Goal: Navigation & Orientation: Find specific page/section

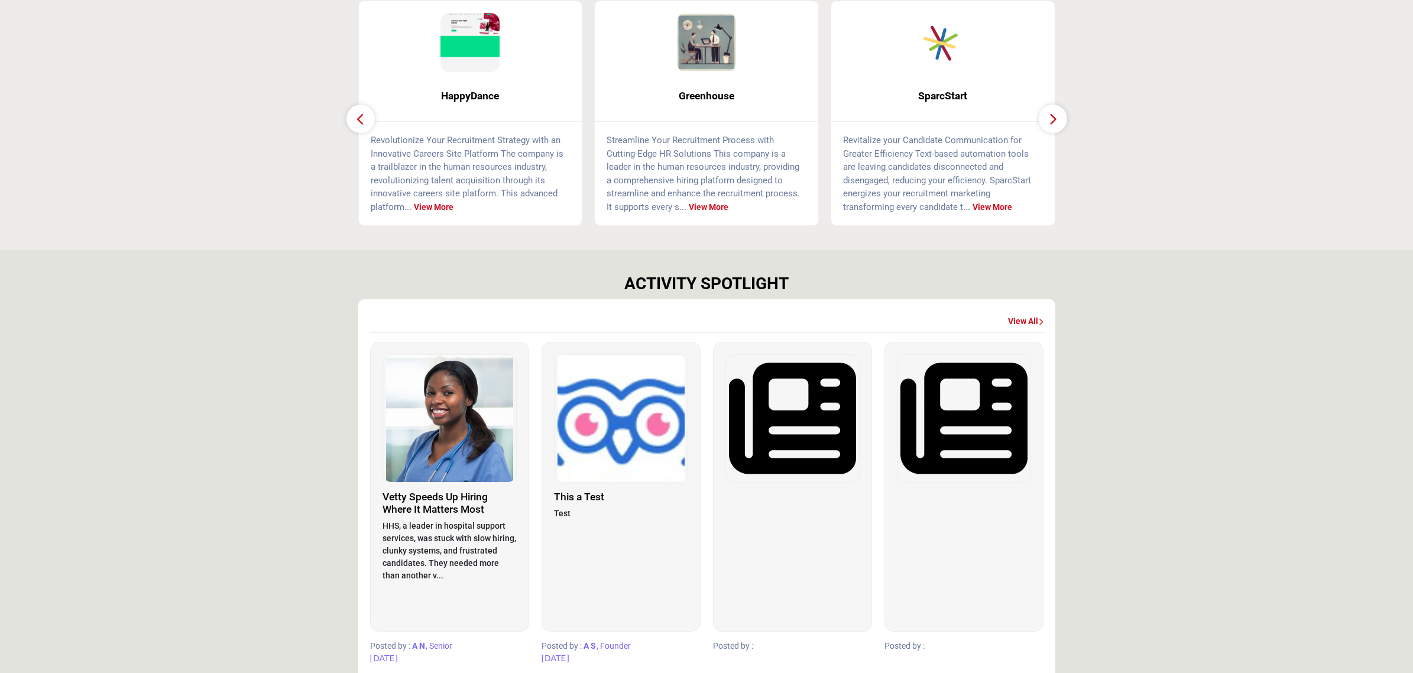
scroll to position [456, 0]
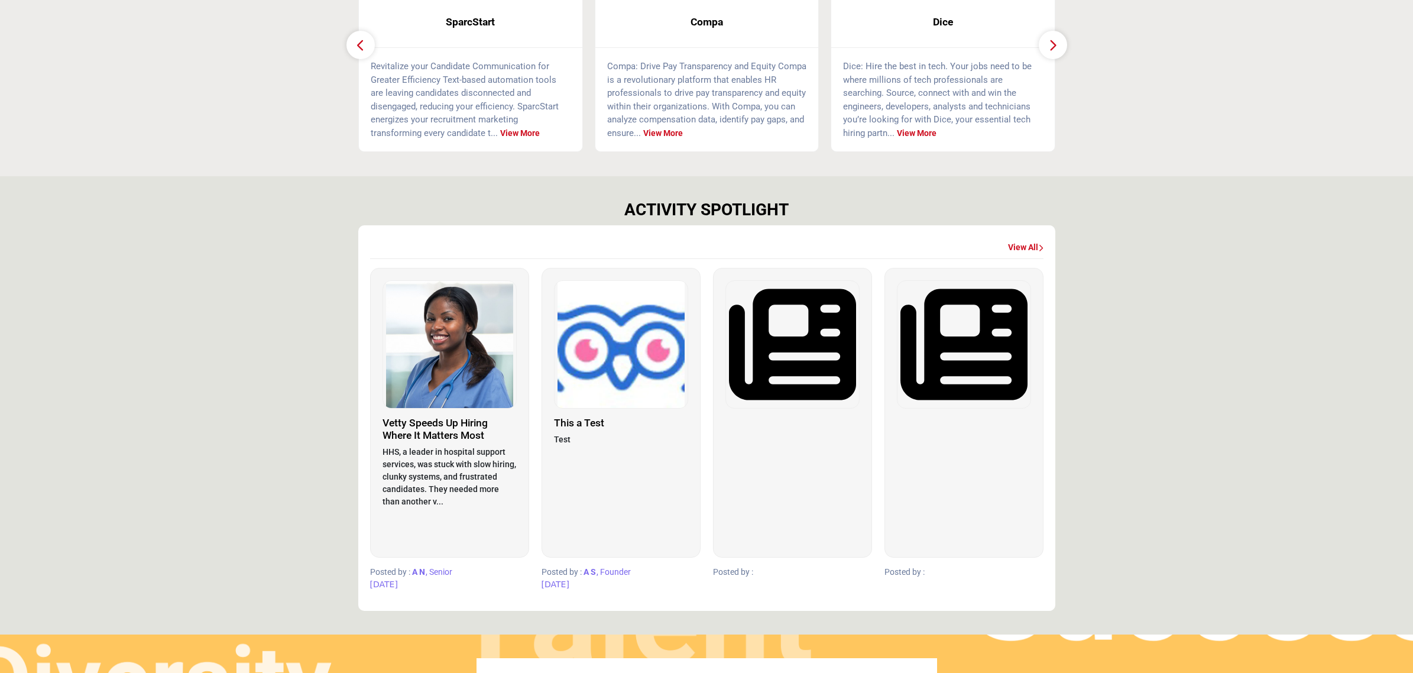
click at [1021, 238] on div "View All" at bounding box center [1025, 247] width 35 height 21
click at [1023, 244] on link "View All" at bounding box center [1025, 248] width 35 height 12
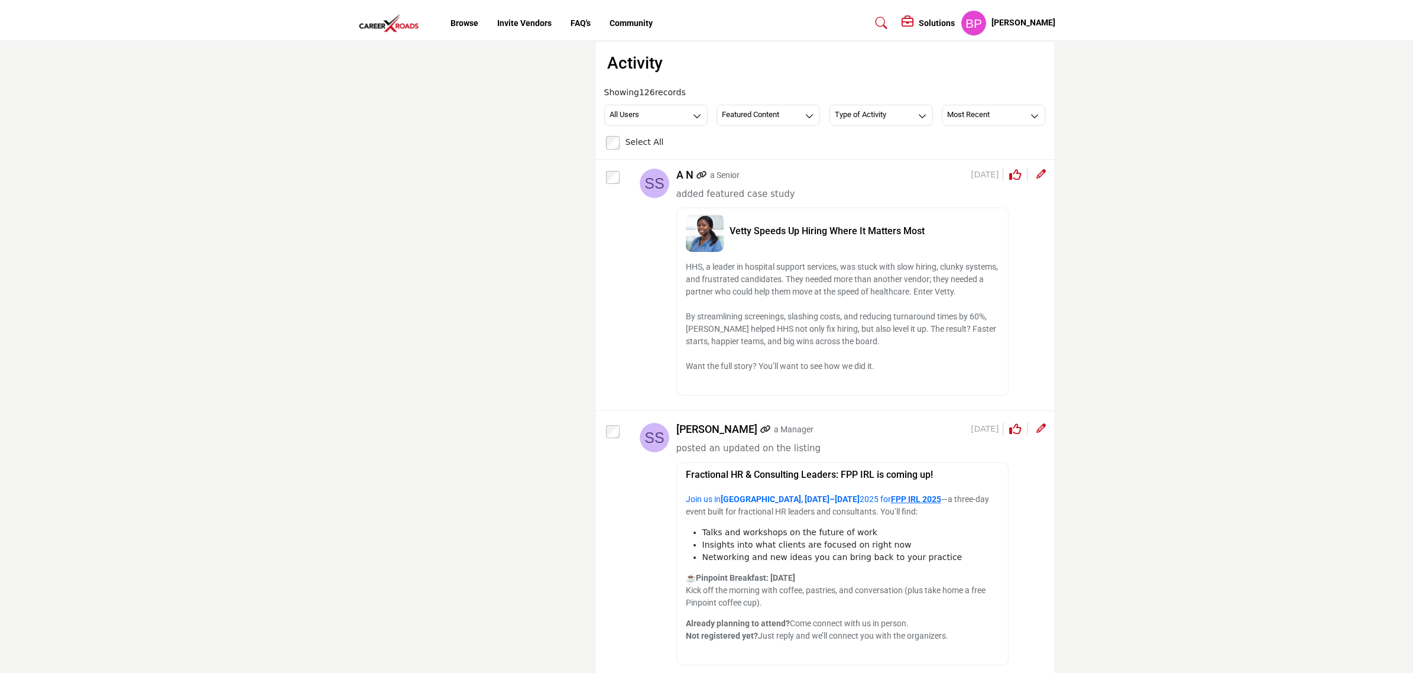
click at [390, 24] on img at bounding box center [391, 24] width 67 height 20
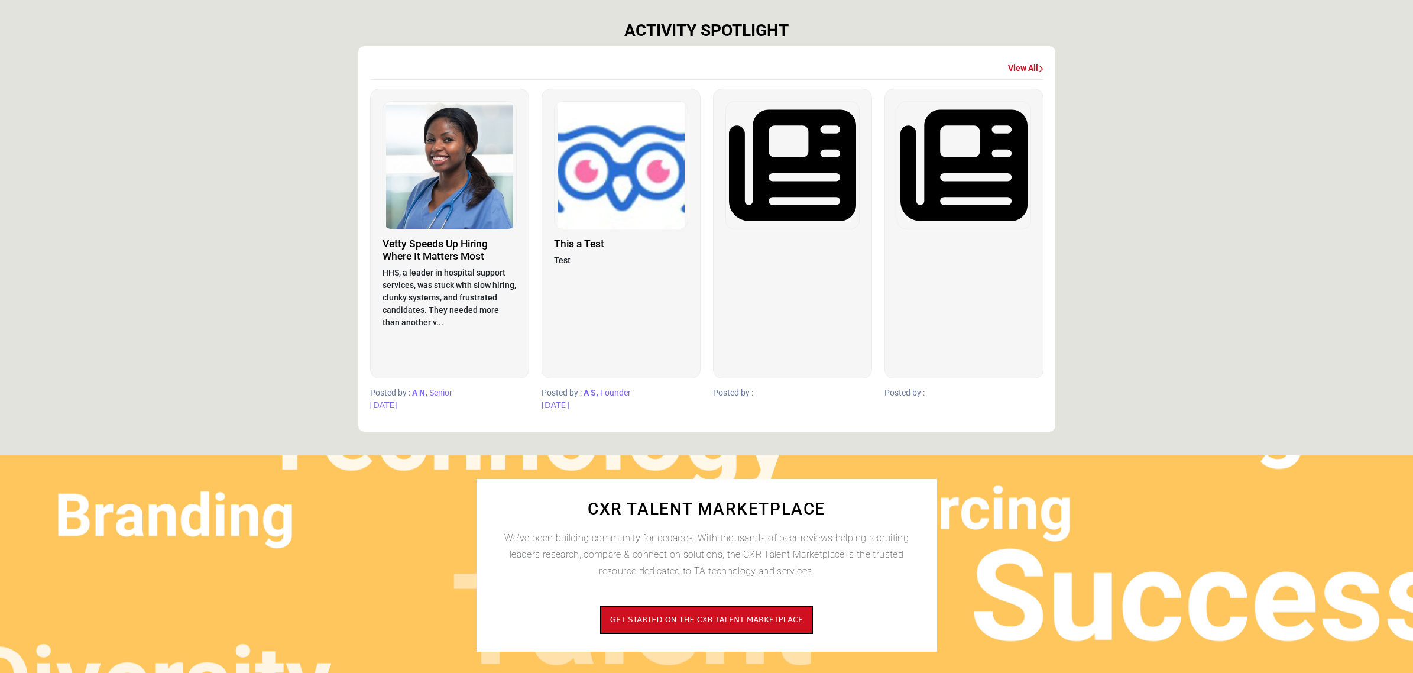
scroll to position [443, 0]
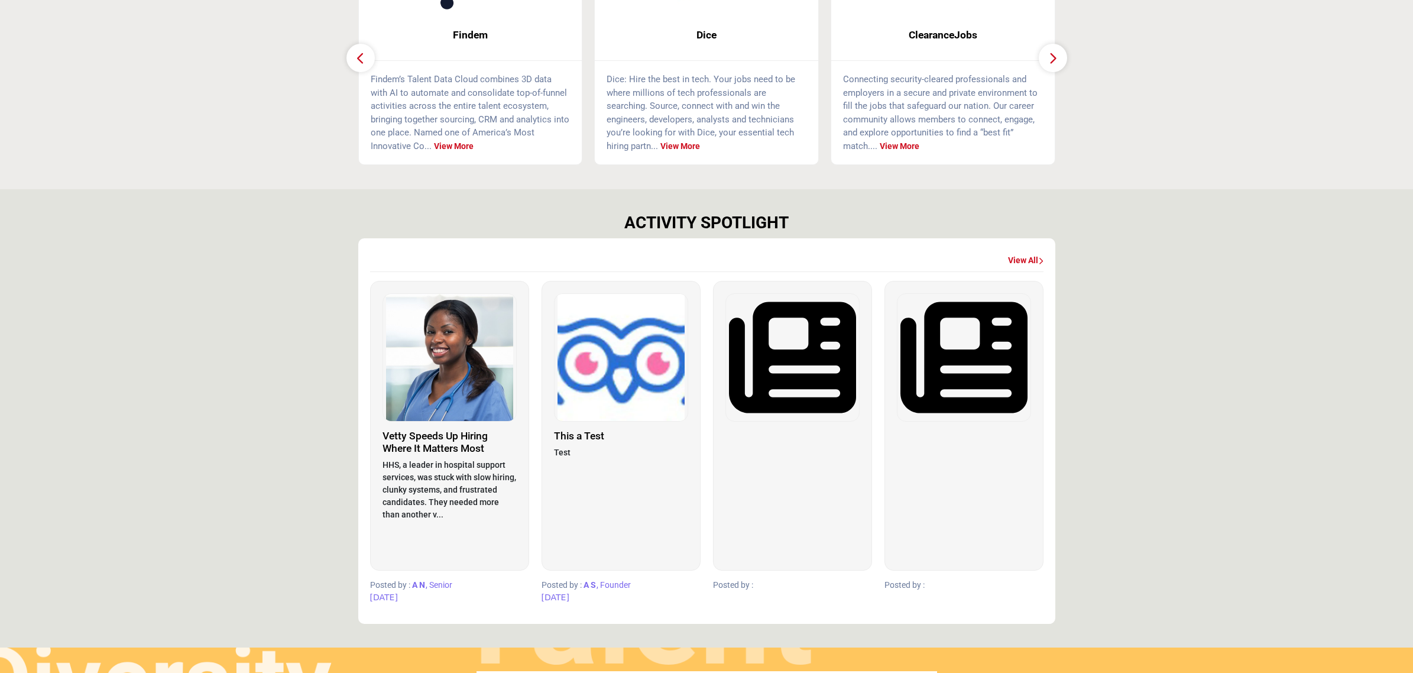
click at [1021, 258] on link "View All" at bounding box center [1025, 261] width 35 height 12
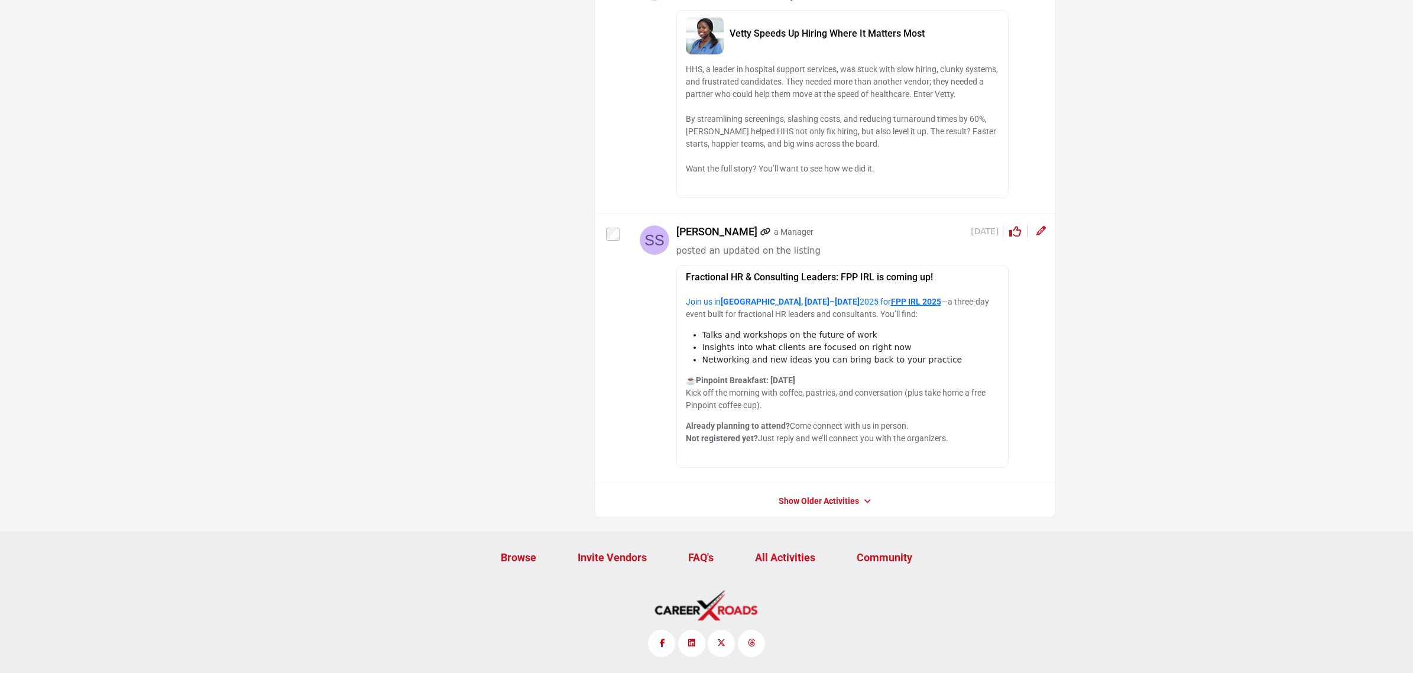
scroll to position [199, 0]
click at [817, 498] on link "Show Older Activities" at bounding box center [819, 501] width 80 height 12
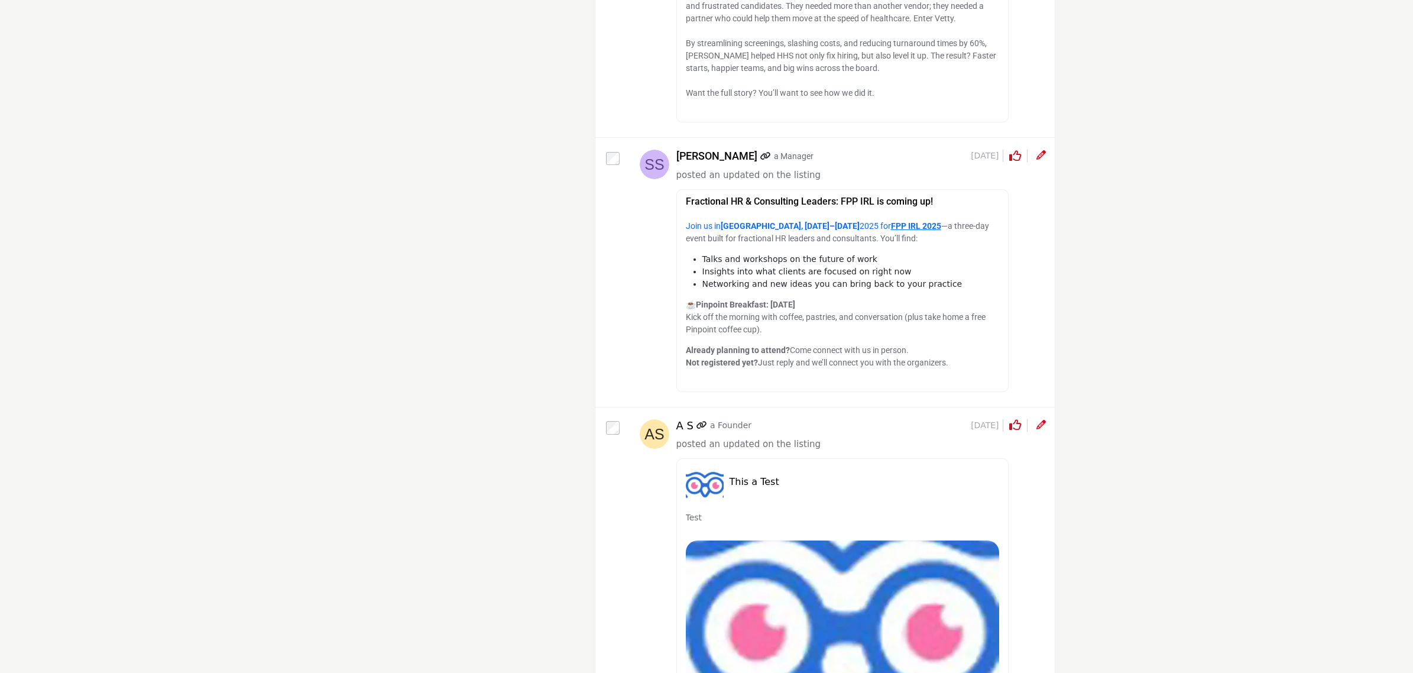
scroll to position [0, 0]
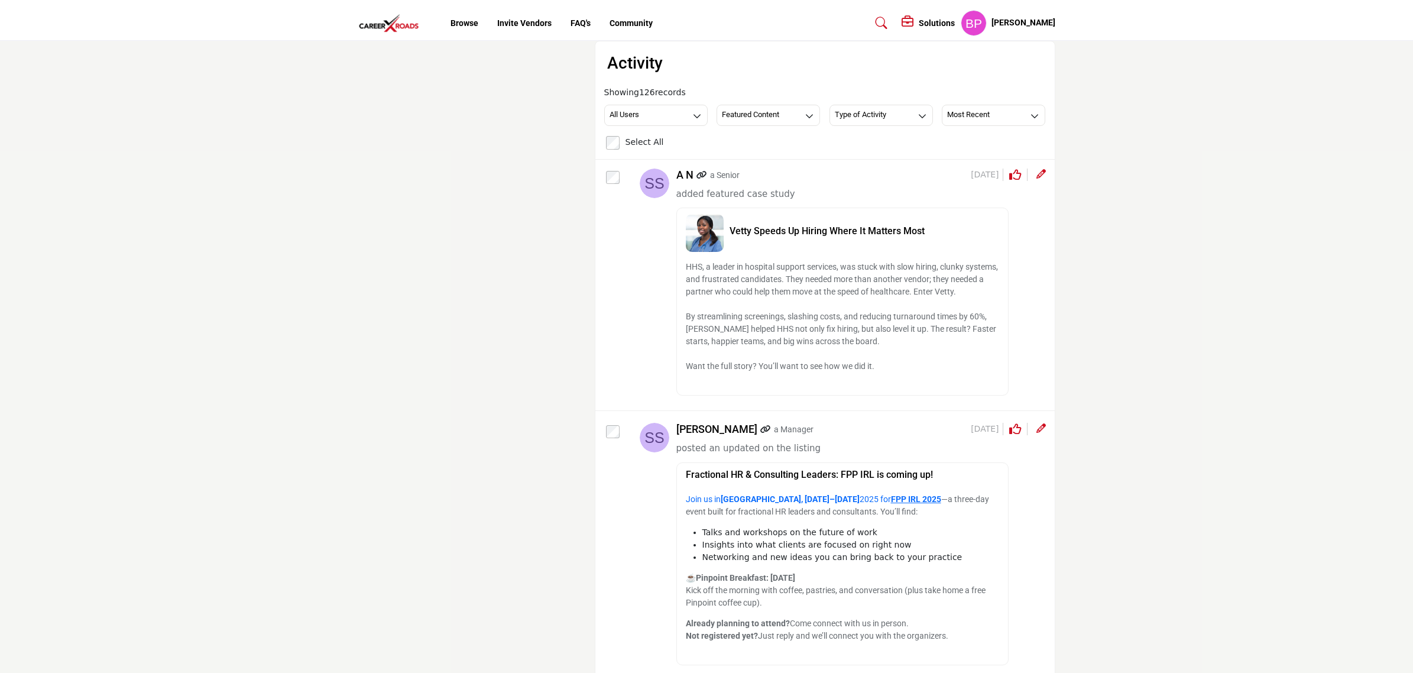
click at [371, 28] on img at bounding box center [391, 24] width 67 height 20
